Goal: Navigation & Orientation: Find specific page/section

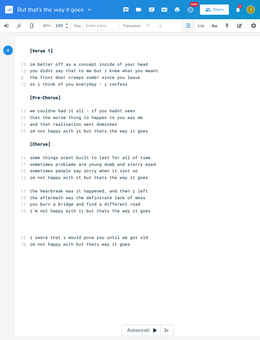
click at [242, 29] on button "button" at bounding box center [239, 25] width 13 height 13
click at [235, 20] on button "button" at bounding box center [239, 25] width 13 height 13
click at [236, 27] on button "button" at bounding box center [239, 25] width 13 height 13
click at [210, 26] on icon "button" at bounding box center [214, 26] width 8 height 8
click at [241, 25] on icon "button" at bounding box center [239, 25] width 5 height 4
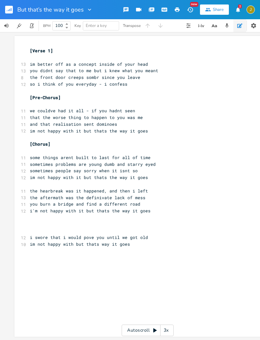
click at [240, 26] on icon "button" at bounding box center [239, 25] width 5 height 4
click at [215, 27] on icon "button" at bounding box center [215, 26] width 2 height 2
click at [205, 24] on button "button" at bounding box center [201, 25] width 13 height 13
click at [226, 26] on icon "button" at bounding box center [227, 26] width 6 height 6
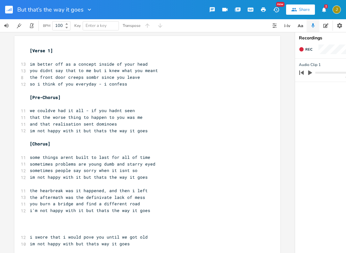
click at [259, 24] on icon "button" at bounding box center [325, 25] width 5 height 5
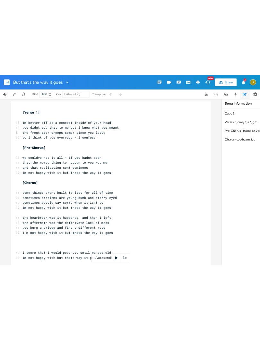
scroll to position [1, 0]
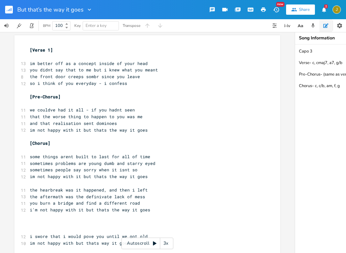
click at [5, 4] on button "button" at bounding box center [11, 9] width 13 height 15
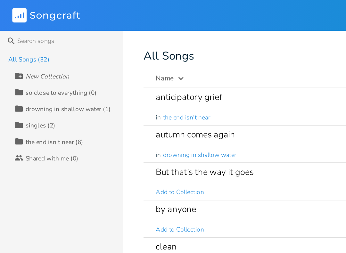
click at [11, 9] on rect at bounding box center [12, 9] width 9 height 9
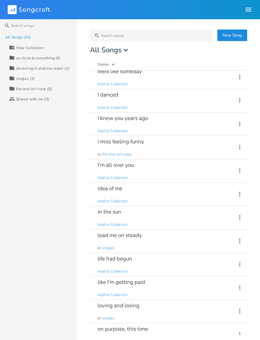
scroll to position [191, 0]
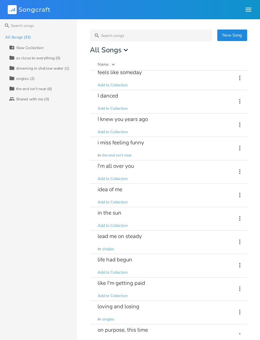
click at [124, 148] on div "i miss feeling funny in the end isn't near" at bounding box center [162, 148] width 131 height 23
